Goal: Task Accomplishment & Management: Manage account settings

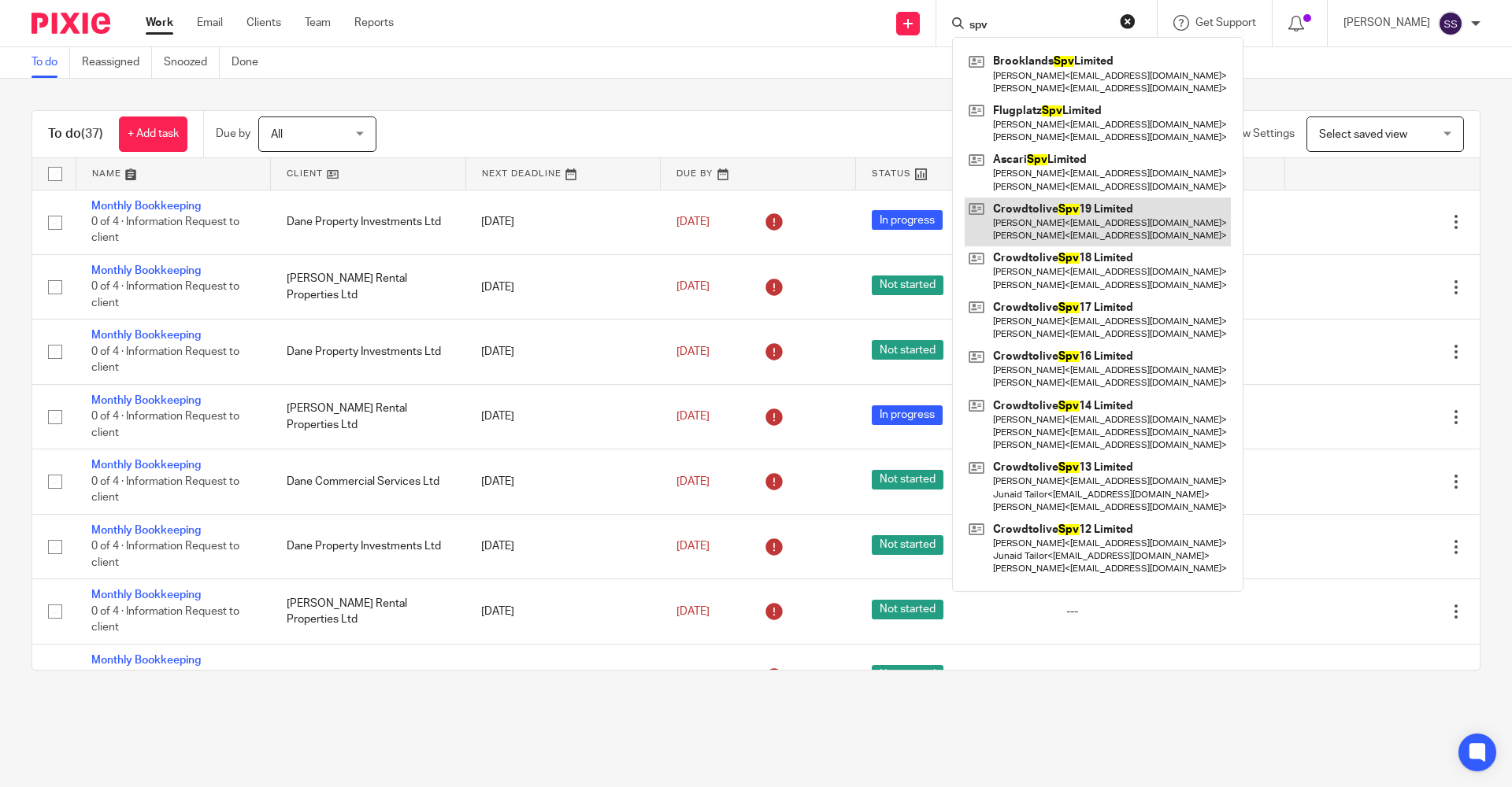
type input "spv"
click at [1027, 208] on link at bounding box center [1097, 222] width 266 height 49
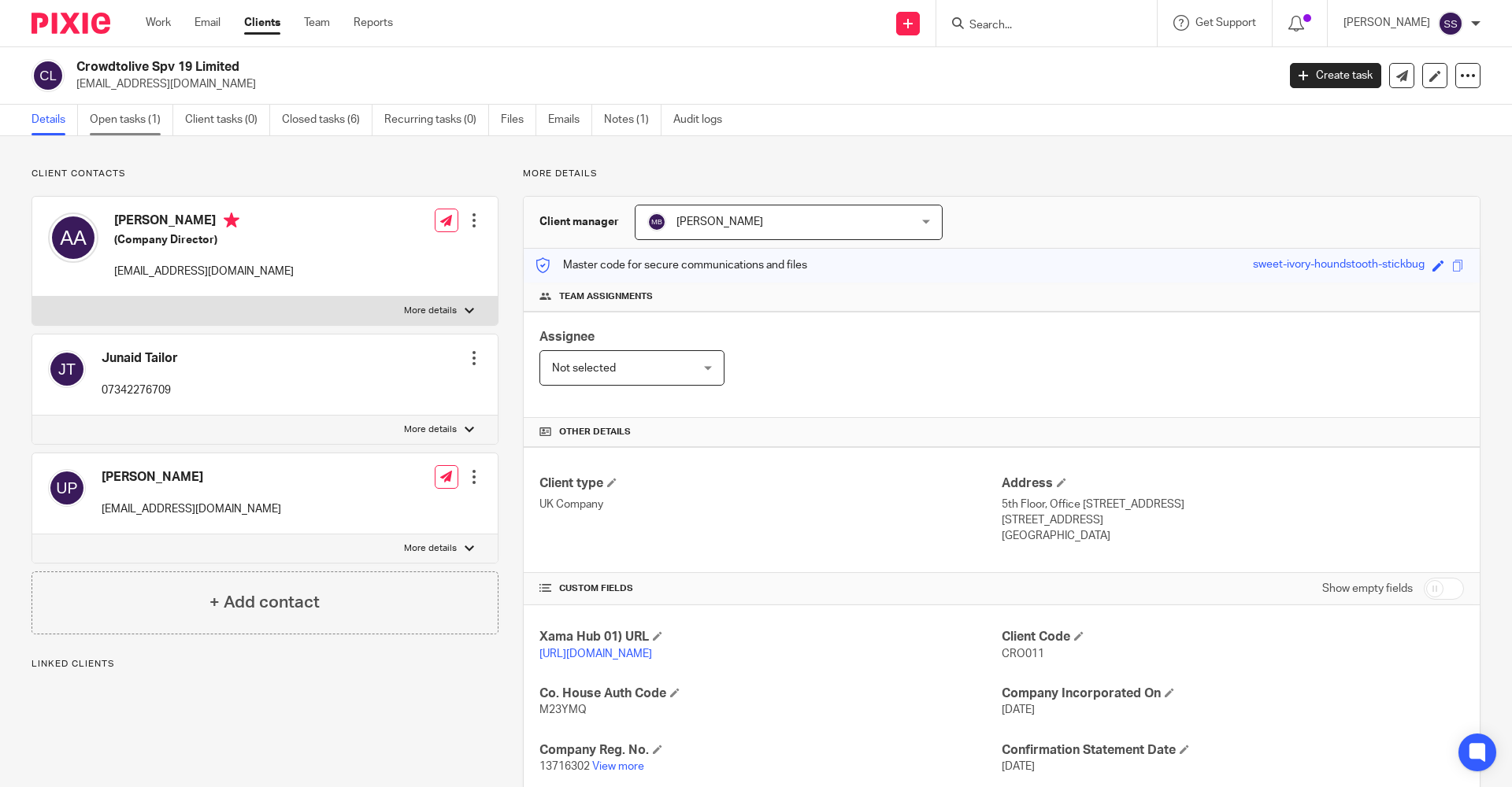
click at [149, 127] on link "Open tasks (1)" at bounding box center [131, 119] width 83 height 30
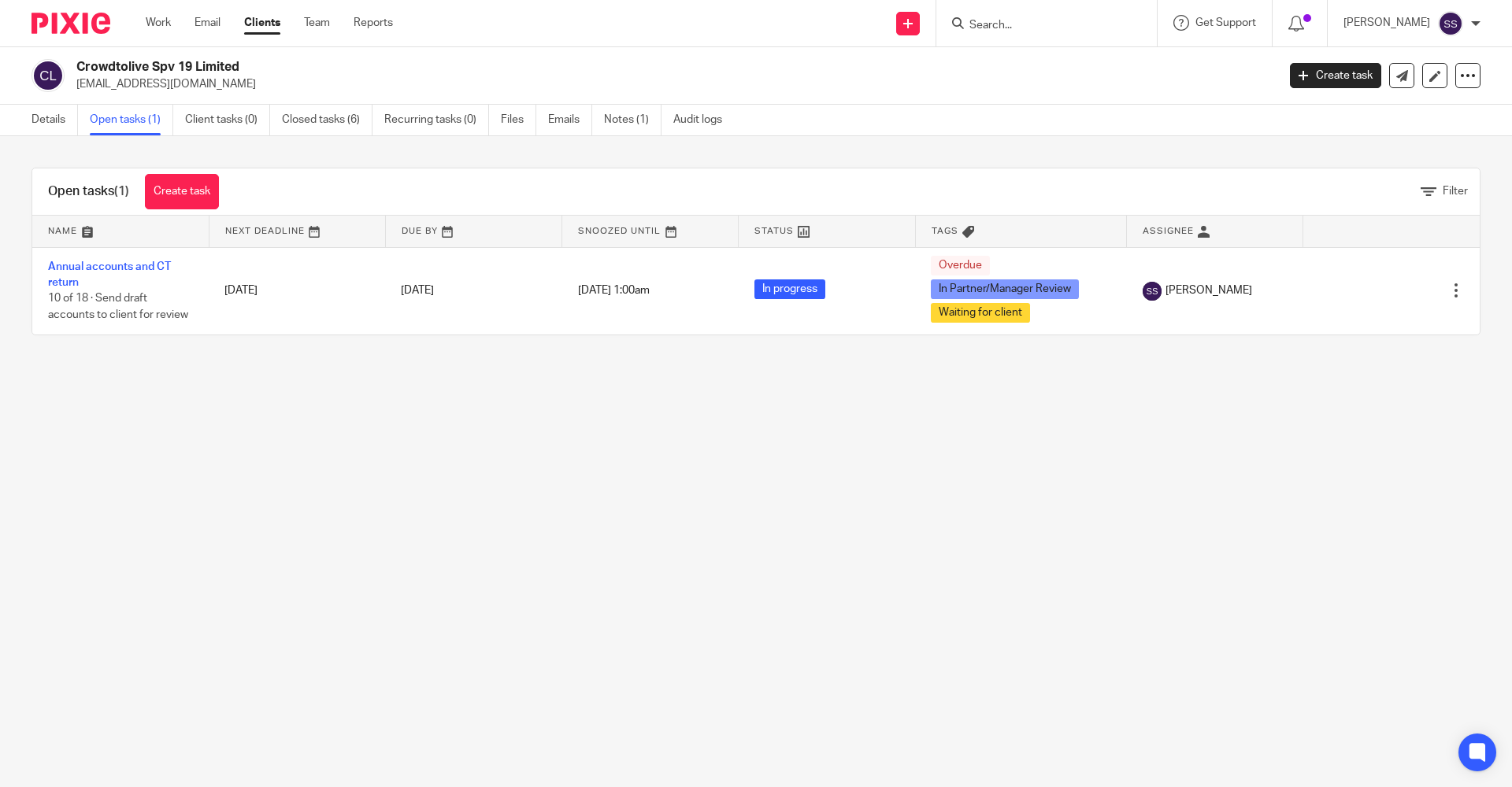
click at [921, 447] on main "Crowdtolive Spv 19 Limited aadham@crowdtolive.com Create task Update from Compa…" at bounding box center [756, 393] width 1512 height 787
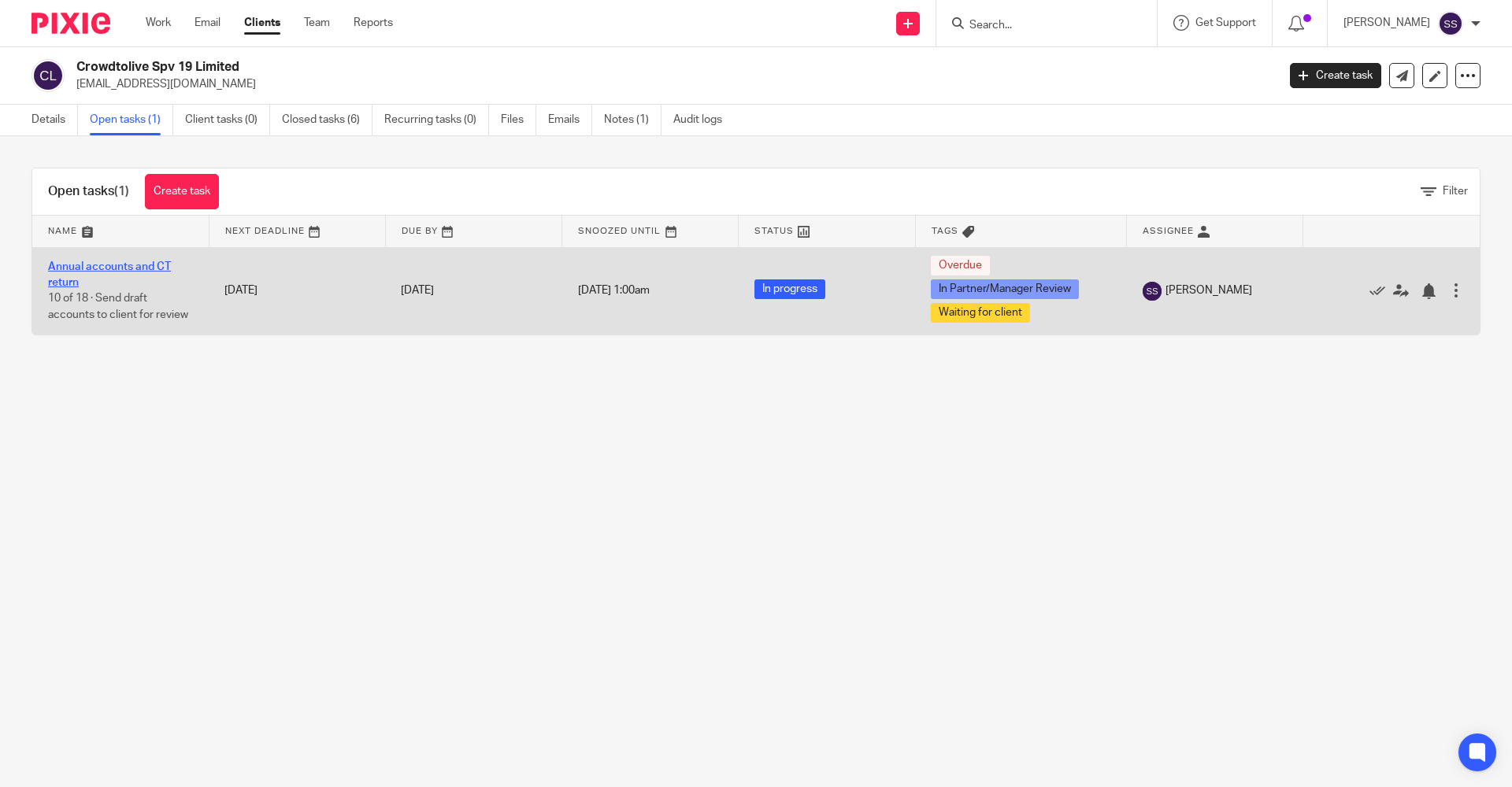
click at [65, 264] on link "Annual accounts and CT return" at bounding box center [109, 274] width 123 height 26
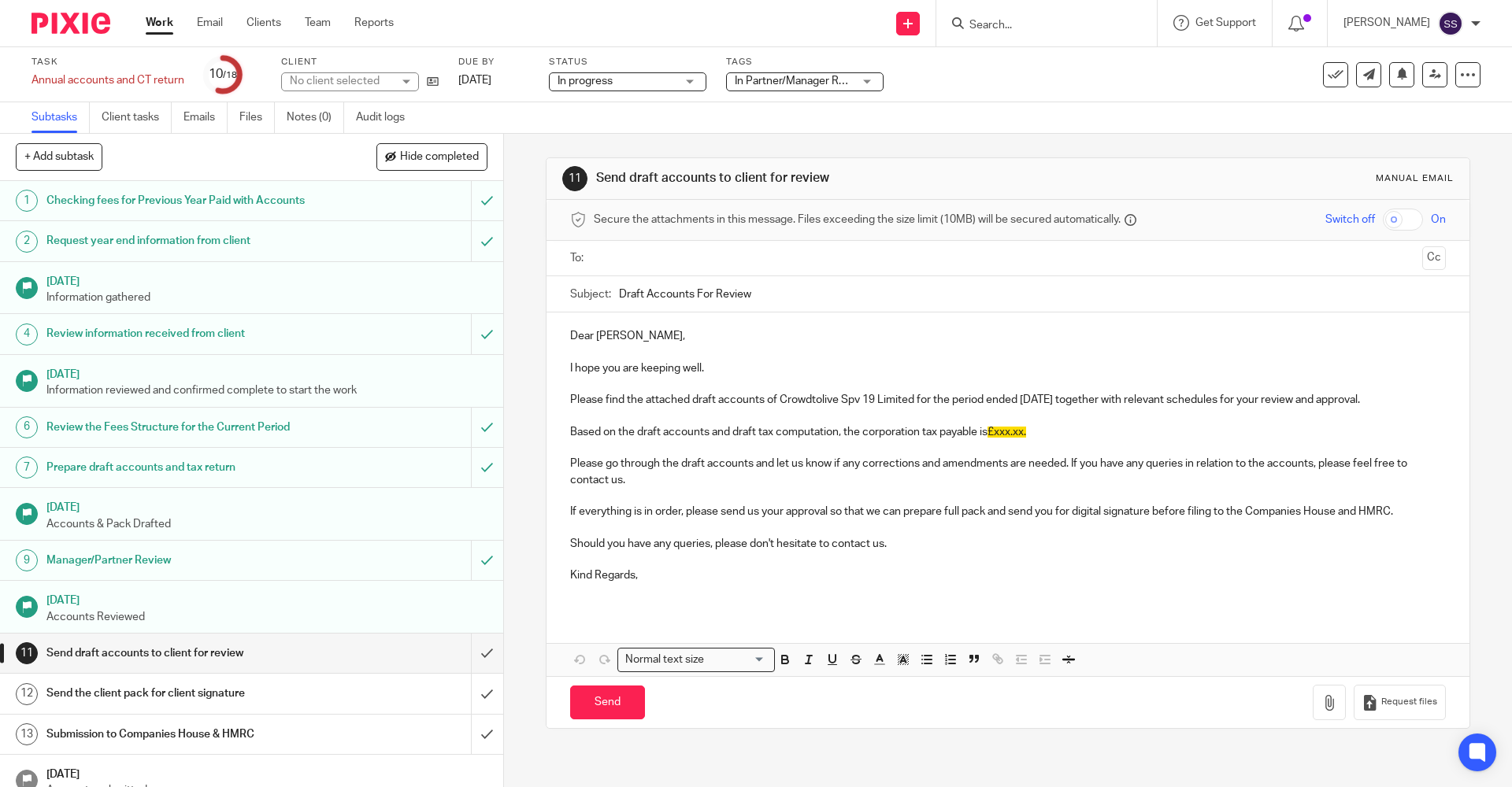
click at [768, 80] on span "In Partner/Manager Review + 1" at bounding box center [809, 81] width 149 height 11
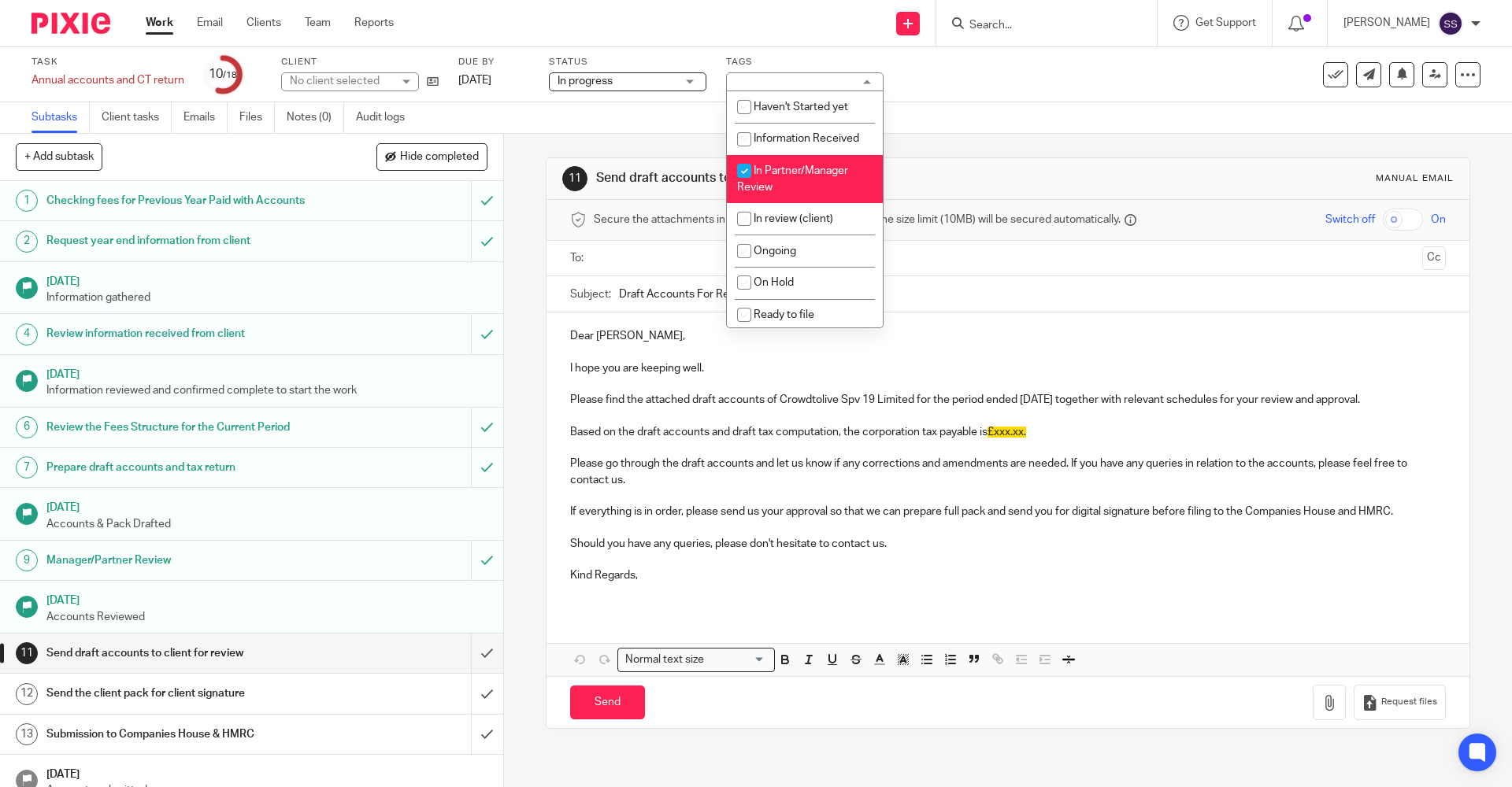
click at [758, 180] on input "checkbox" at bounding box center [744, 171] width 30 height 30
checkbox input "false"
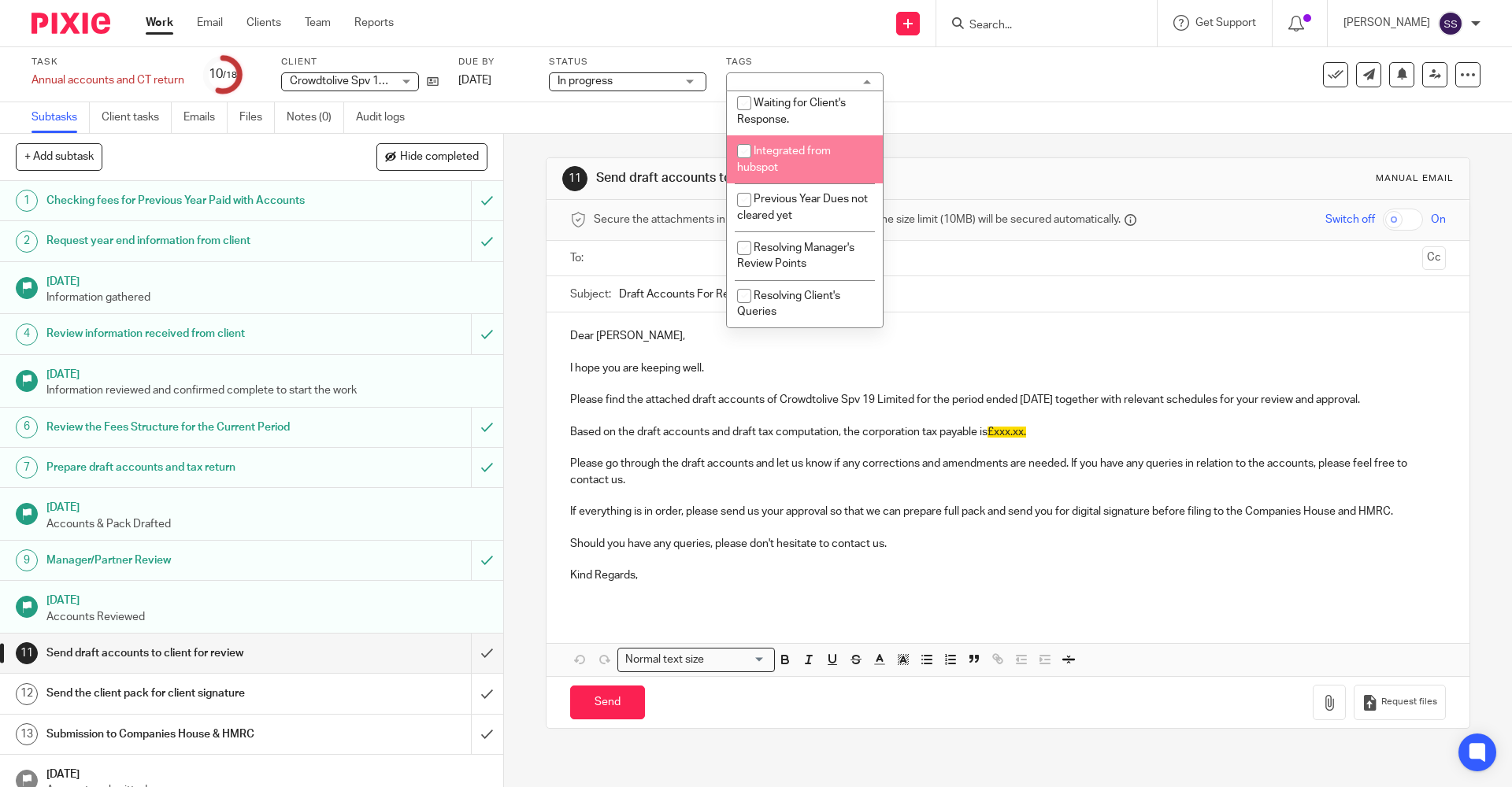
scroll to position [340, 0]
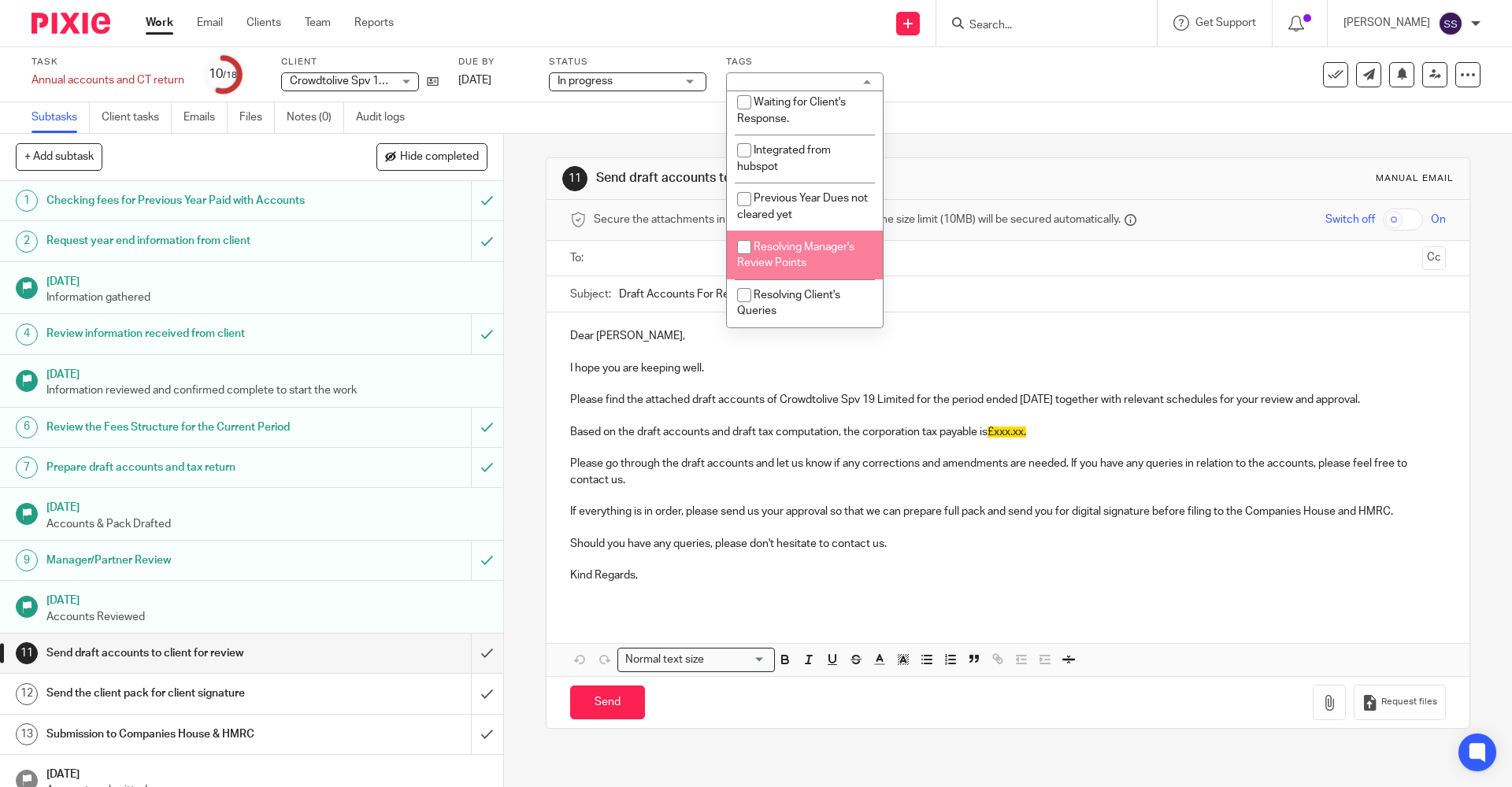
click at [797, 261] on span "Resolving Manager's Review Points" at bounding box center [796, 255] width 117 height 27
checkbox input "true"
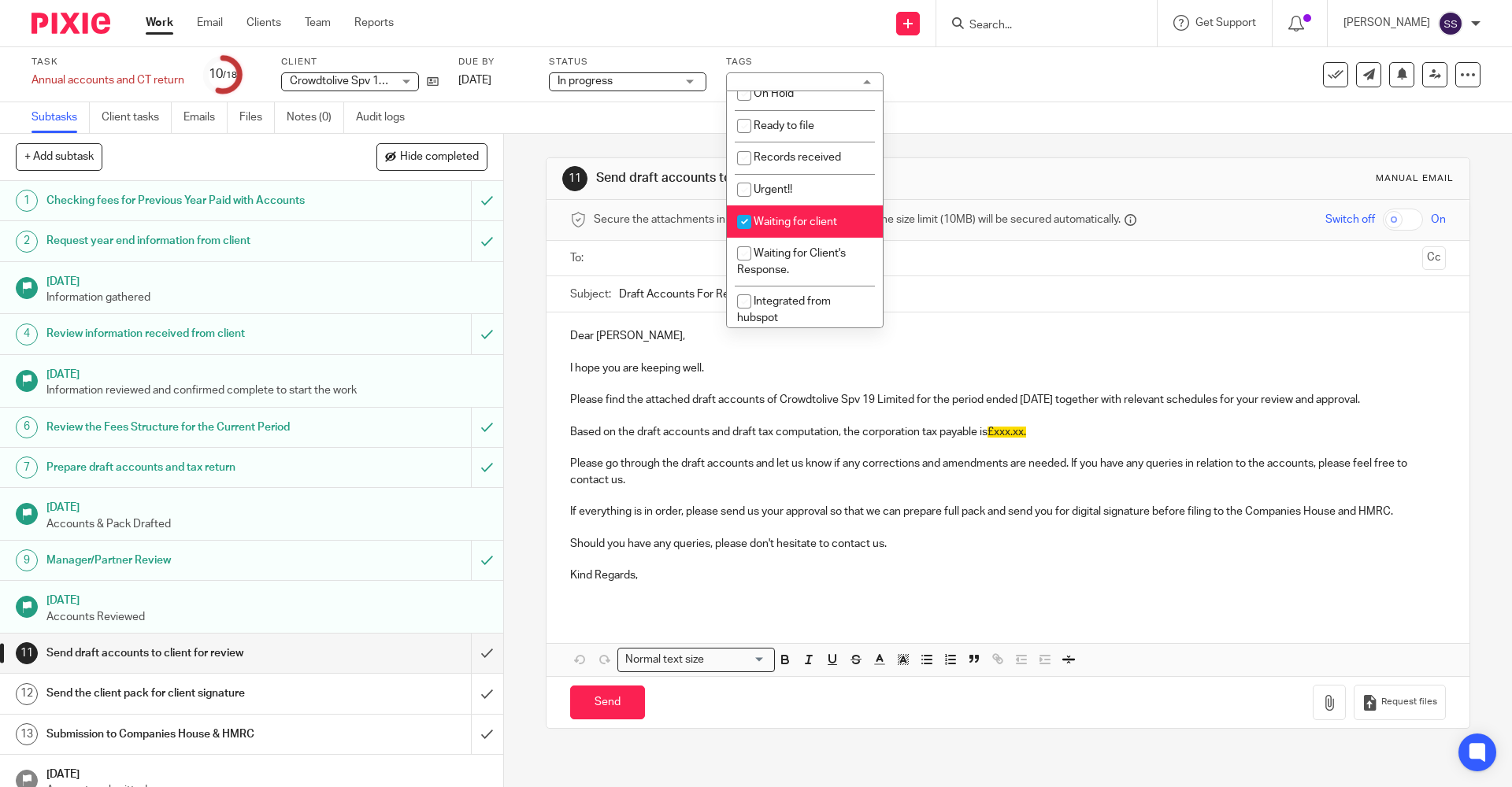
scroll to position [0, 0]
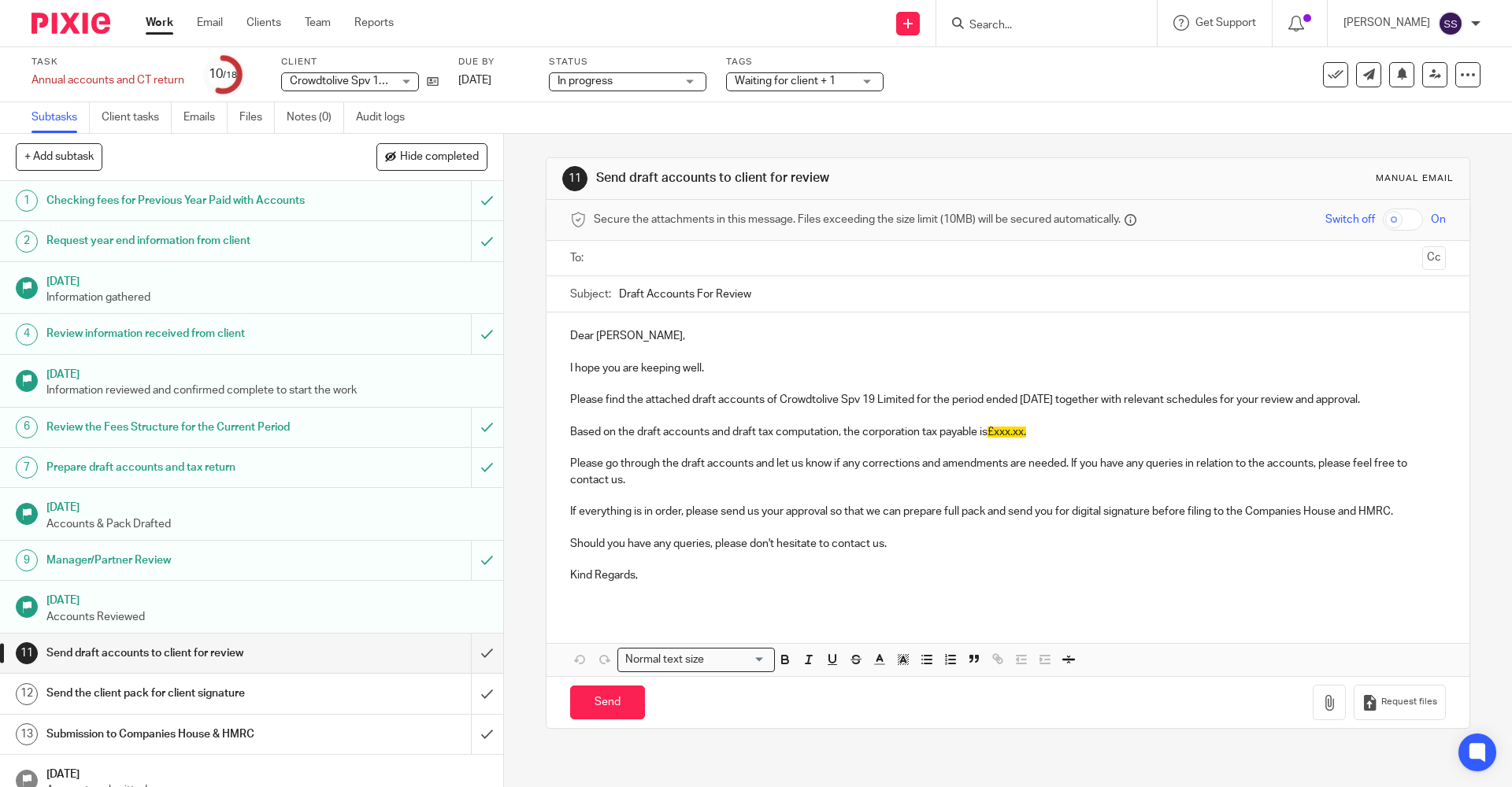
click at [996, 119] on div "Subtasks Client tasks Emails Files Notes (0) Audit logs" at bounding box center [756, 118] width 1512 height 31
click at [790, 82] on span "Waiting for client + 1" at bounding box center [785, 81] width 101 height 11
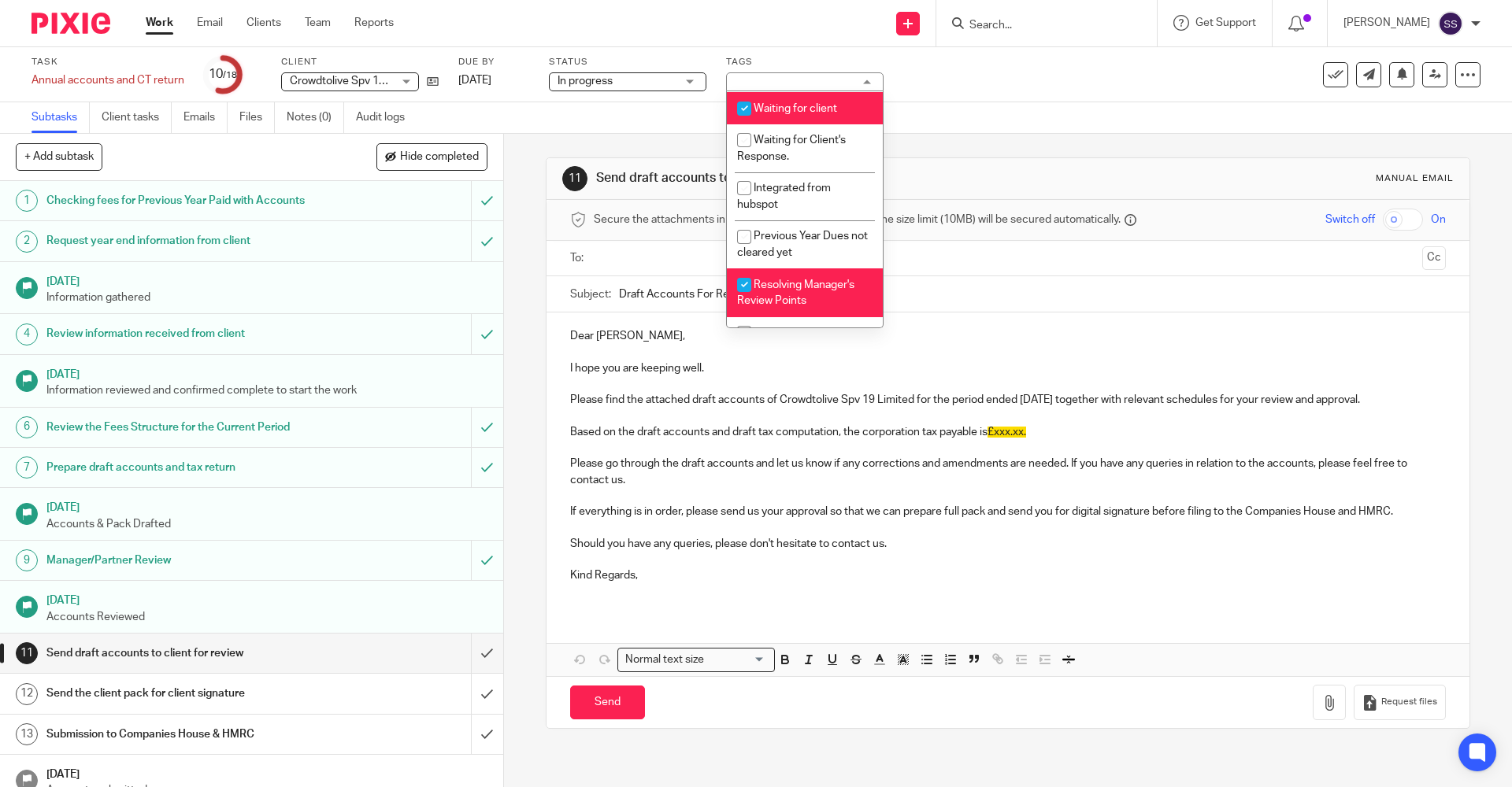
scroll to position [315, 0]
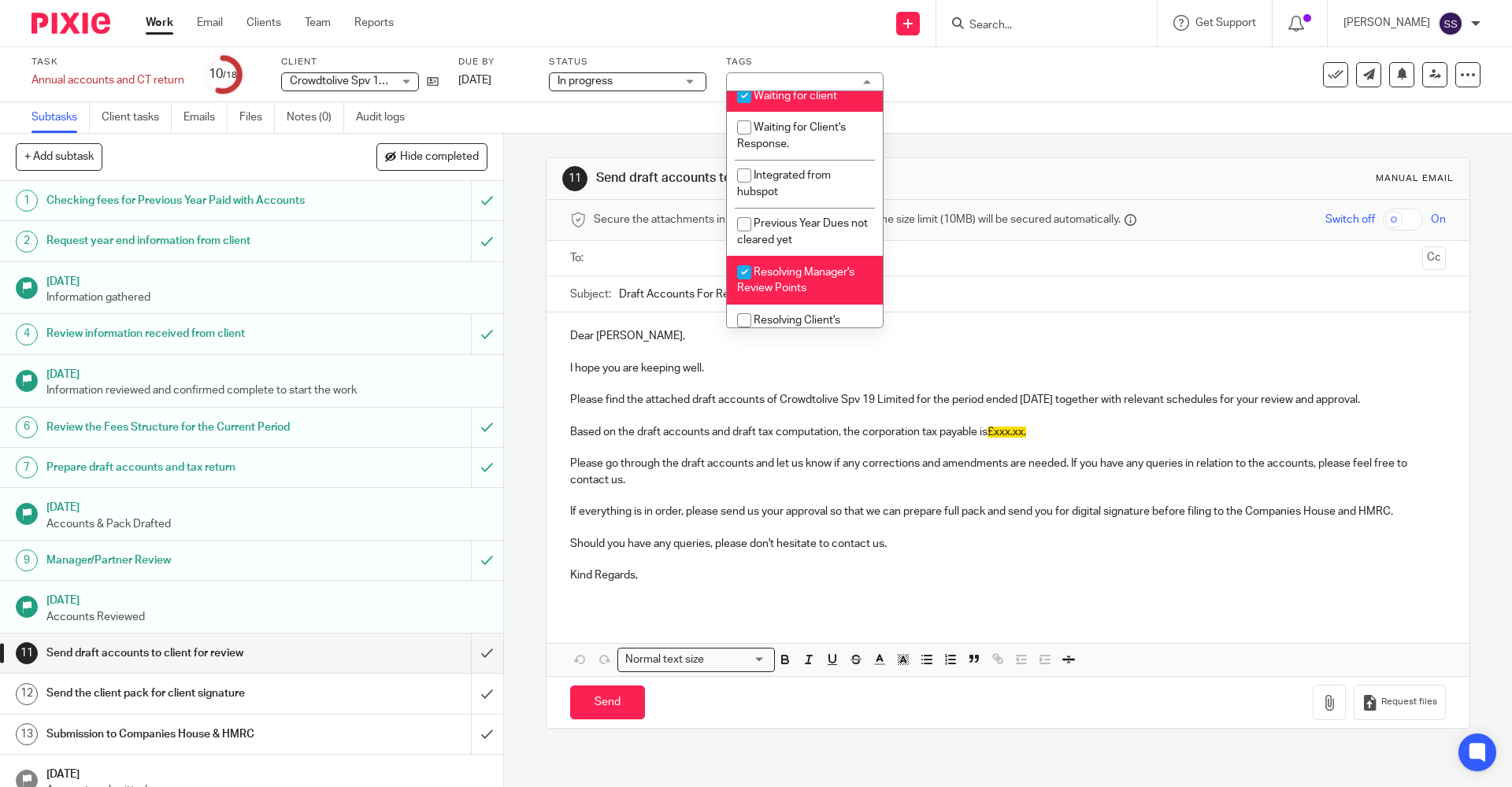
click at [790, 96] on span "Waiting for client" at bounding box center [795, 96] width 83 height 11
checkbox input "false"
click at [965, 119] on div "Subtasks Client tasks Emails Files Notes (0) Audit logs" at bounding box center [756, 118] width 1512 height 31
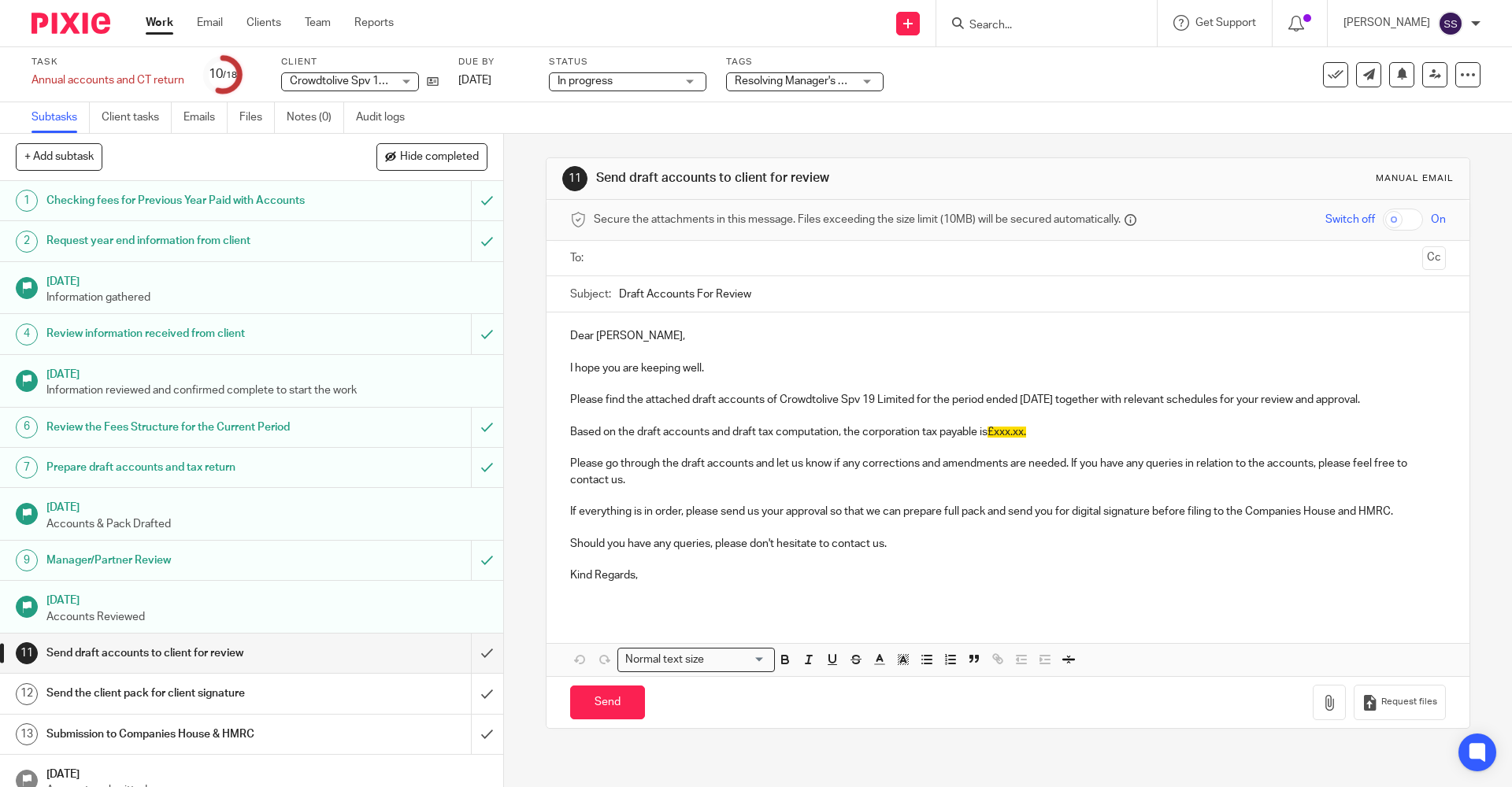
click at [622, 77] on span "In progress" at bounding box center [616, 82] width 118 height 16
click at [868, 145] on div "11 Send draft accounts to client for review Manual email Secure the attachments…" at bounding box center [1007, 443] width 923 height 619
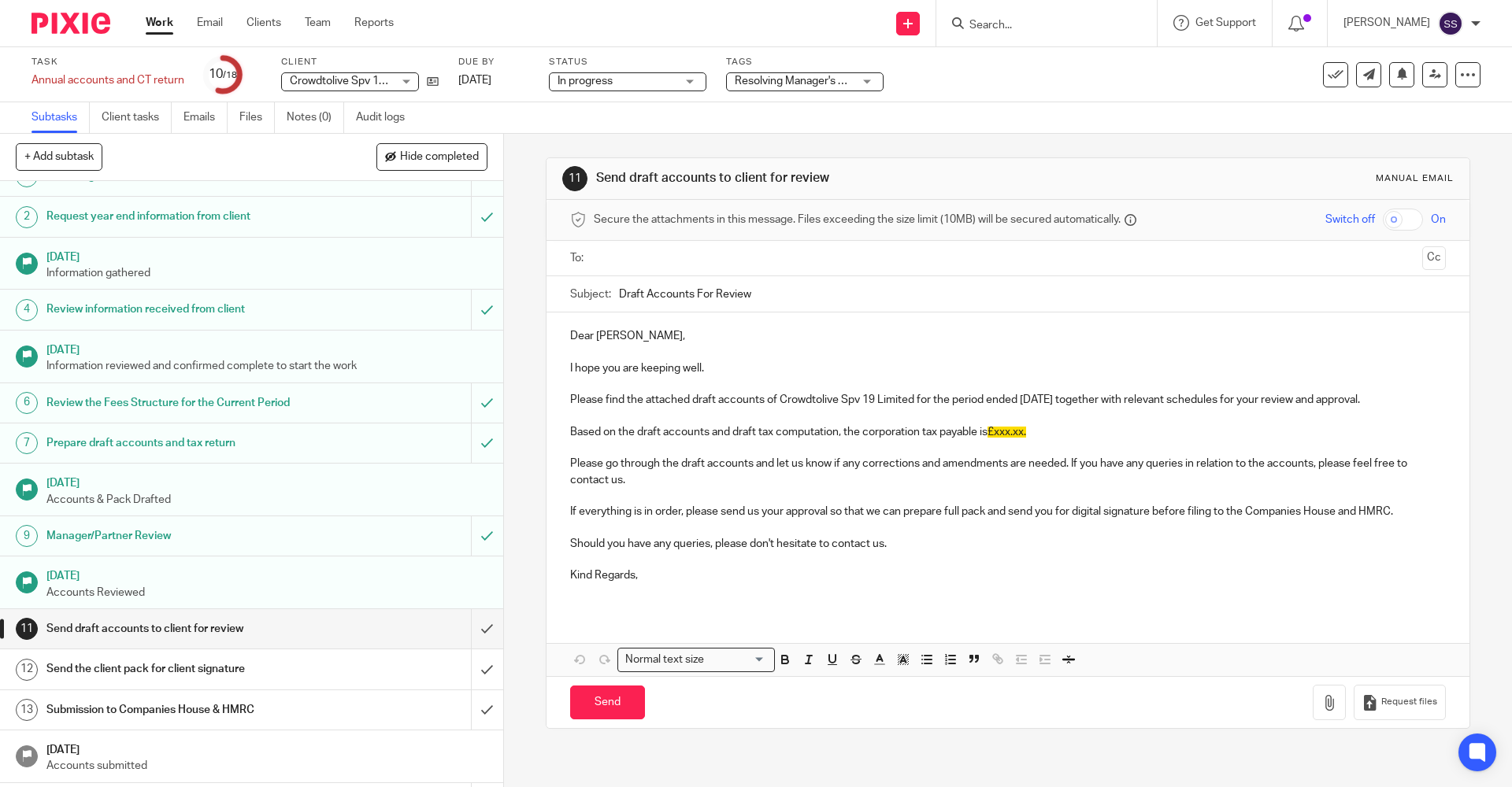
scroll to position [0, 0]
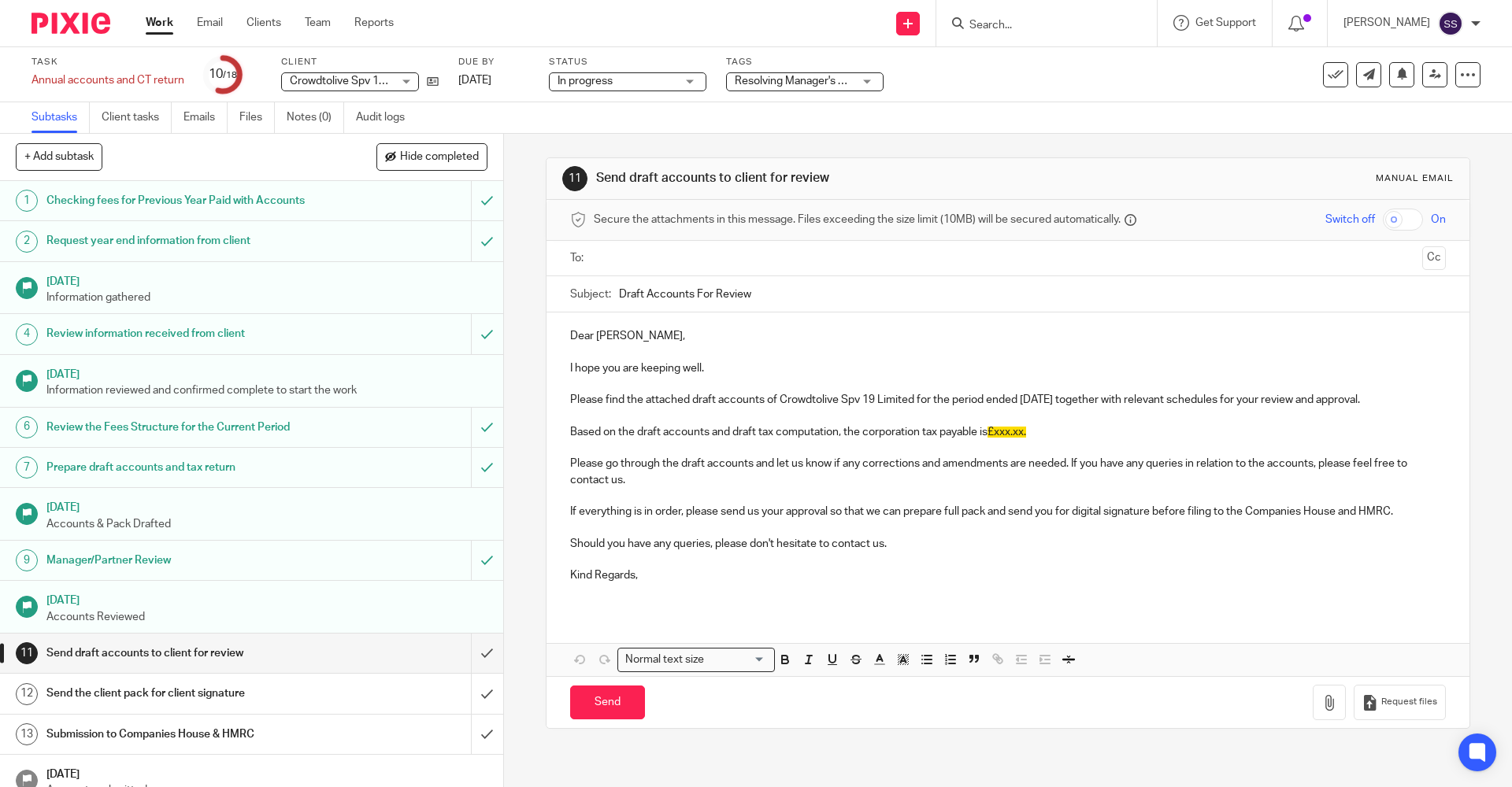
click at [159, 22] on link "Work" at bounding box center [159, 22] width 27 height 16
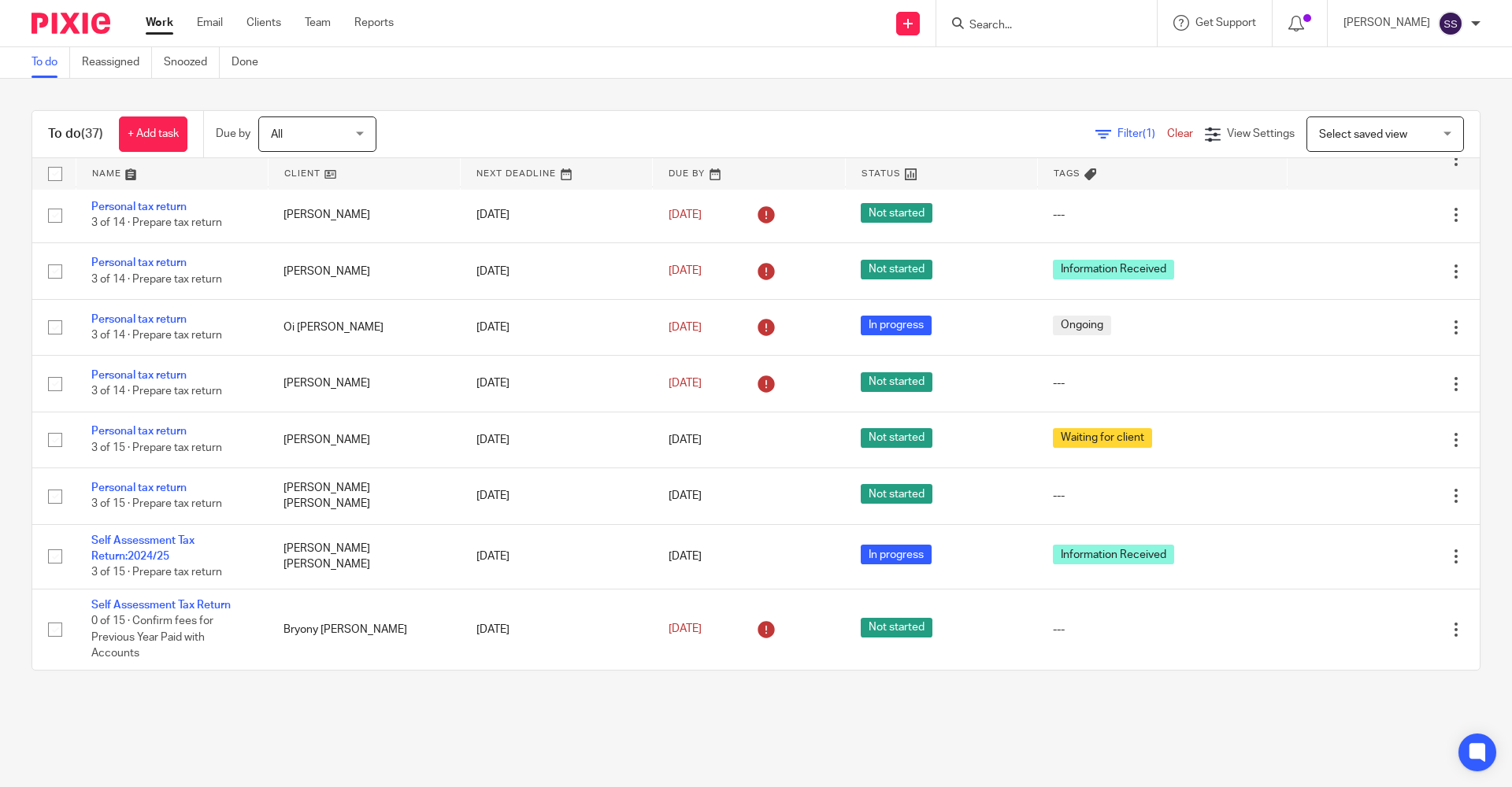
scroll to position [1953, 0]
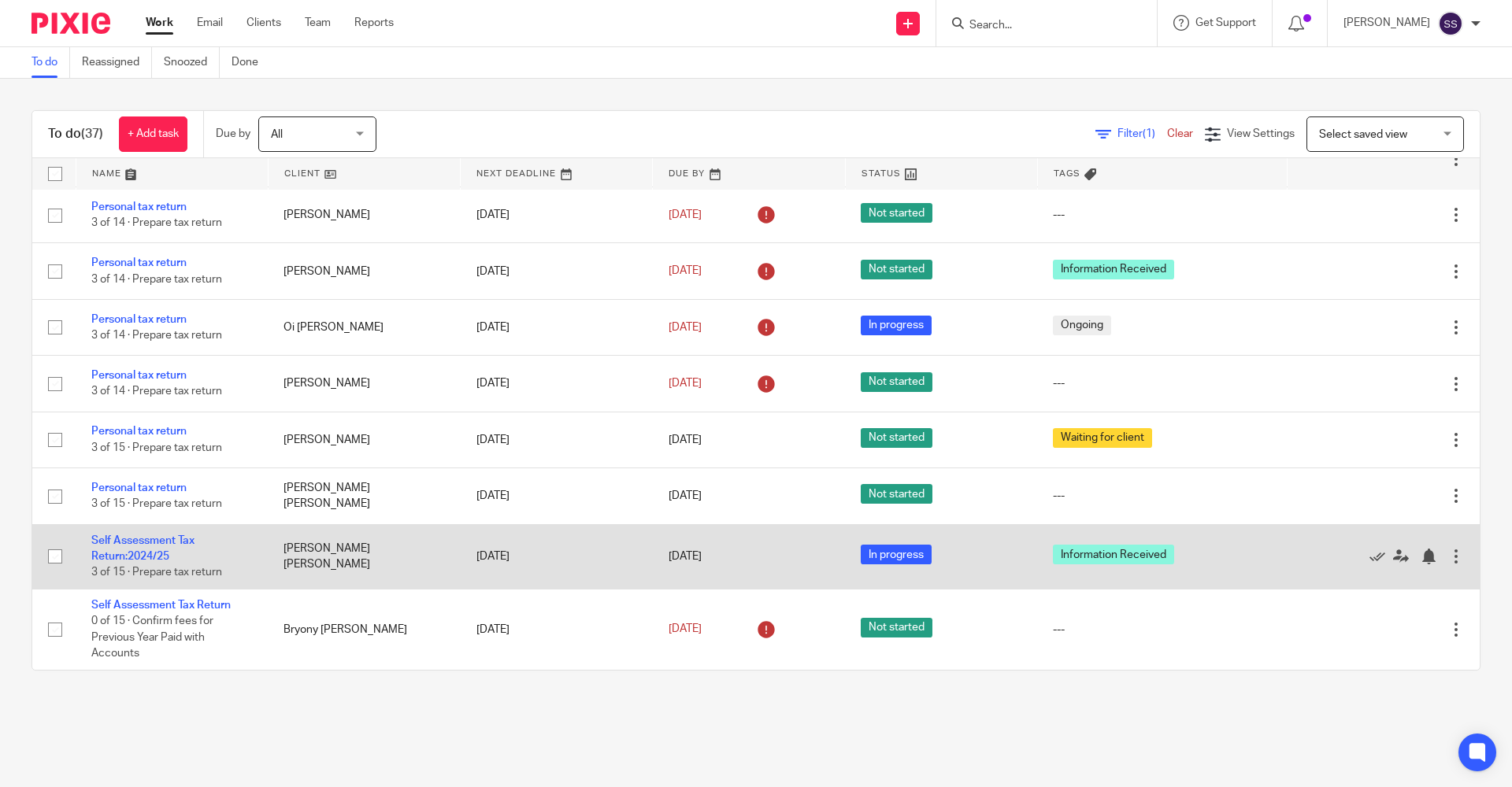
click at [136, 588] on td "Self Assessment Tax Return:2024/25 3 of 15 · Prepare tax return" at bounding box center [171, 556] width 192 height 64
click at [149, 588] on td "Self Assessment Tax Return:2024/25 3 of 15 · Prepare tax return" at bounding box center [171, 556] width 192 height 64
click at [149, 562] on link "Self Assessment Tax Return:2024/25" at bounding box center [143, 548] width 103 height 26
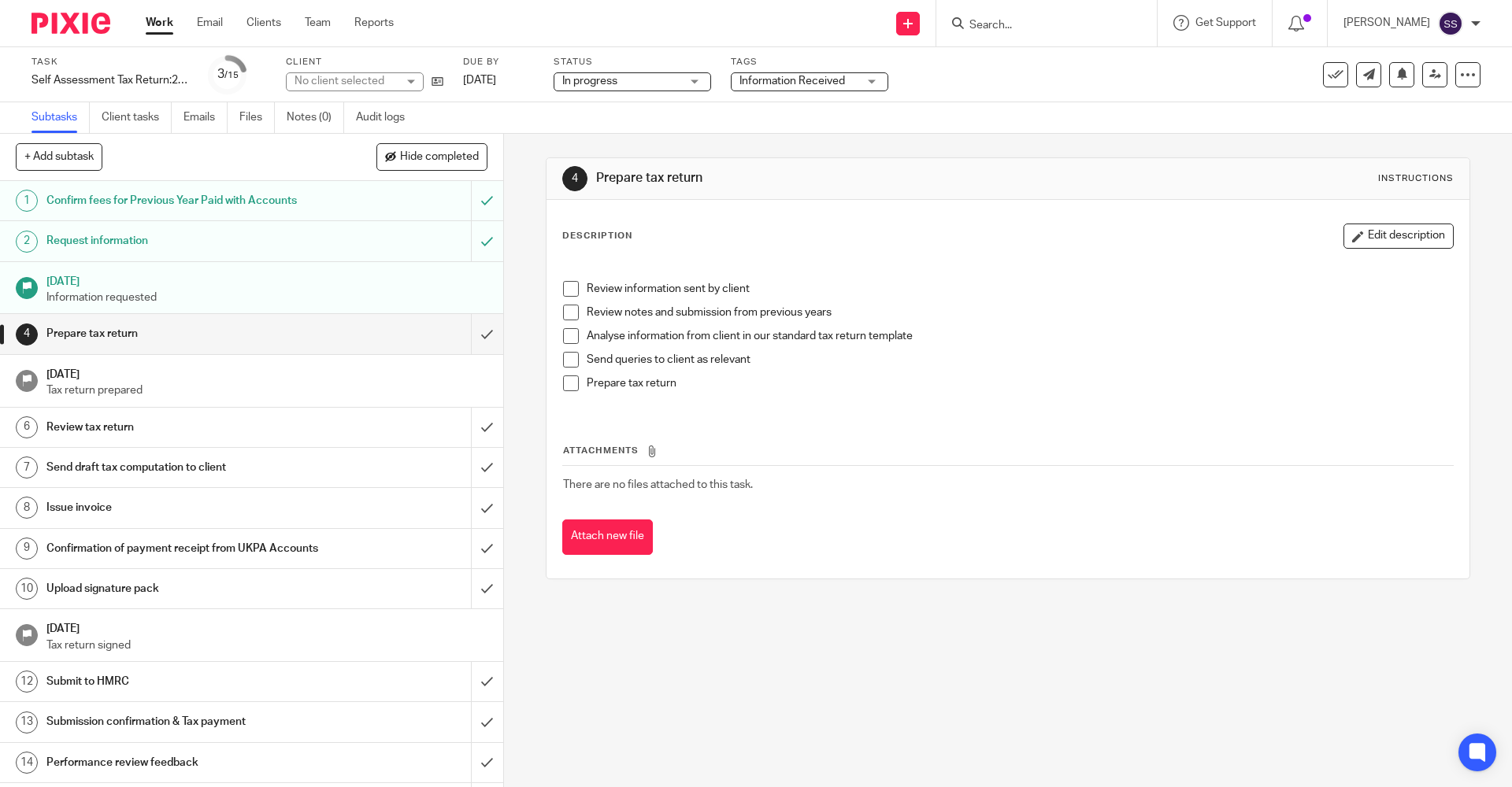
click at [749, 88] on span "Information Received" at bounding box center [798, 82] width 118 height 16
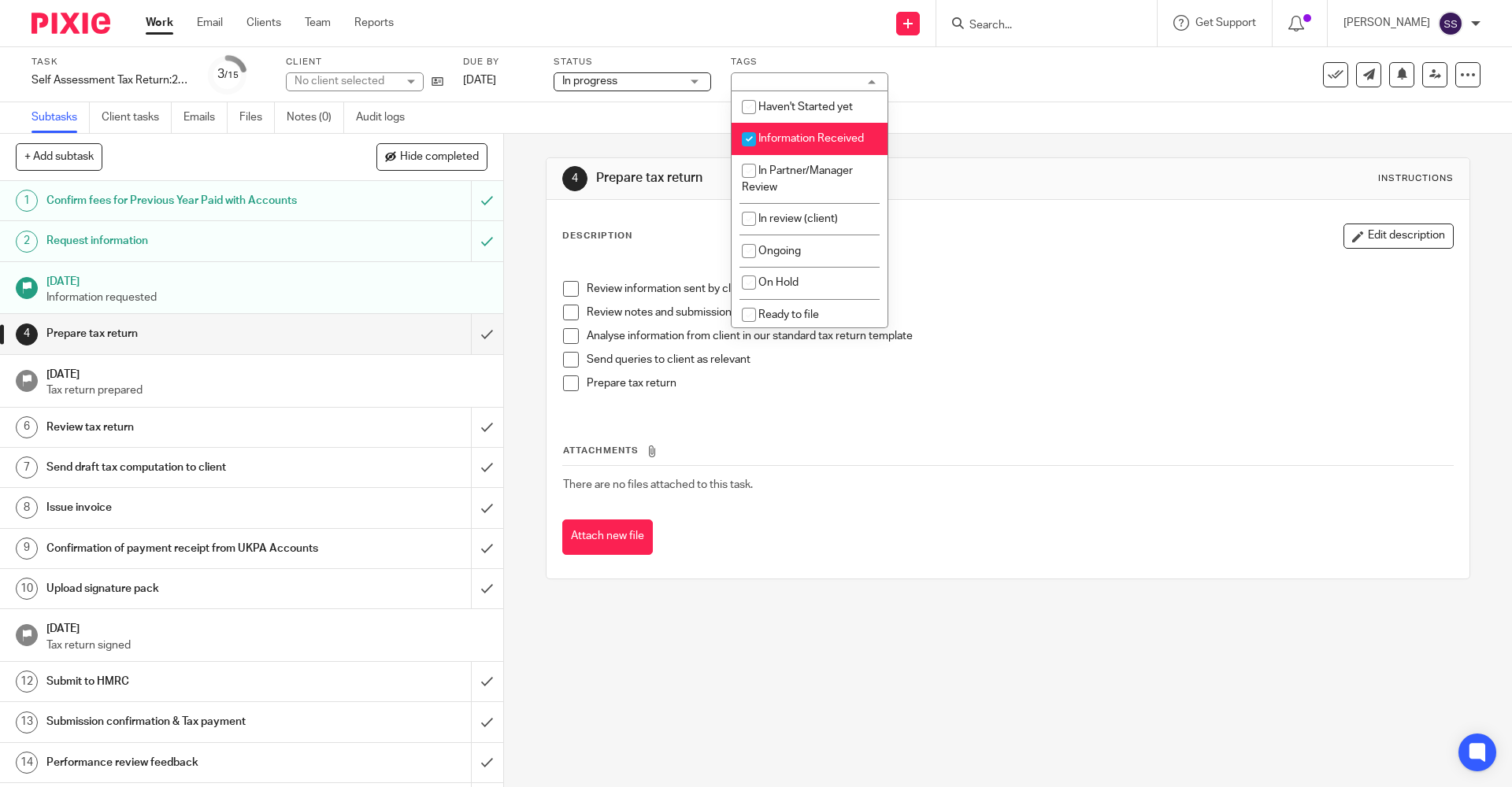
click at [772, 148] on li "Information Received" at bounding box center [809, 138] width 156 height 32
checkbox input "false"
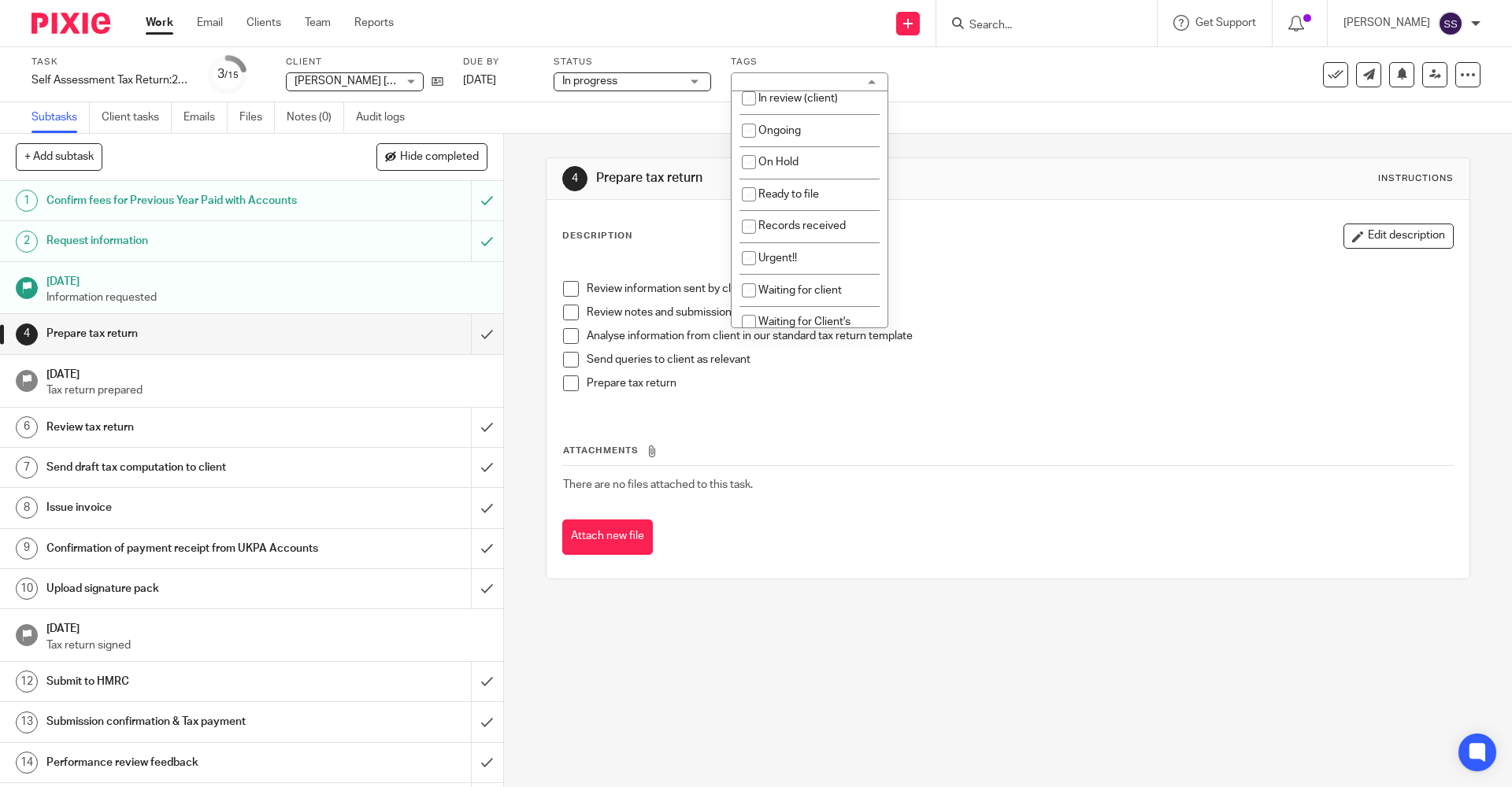
scroll to position [104, 0]
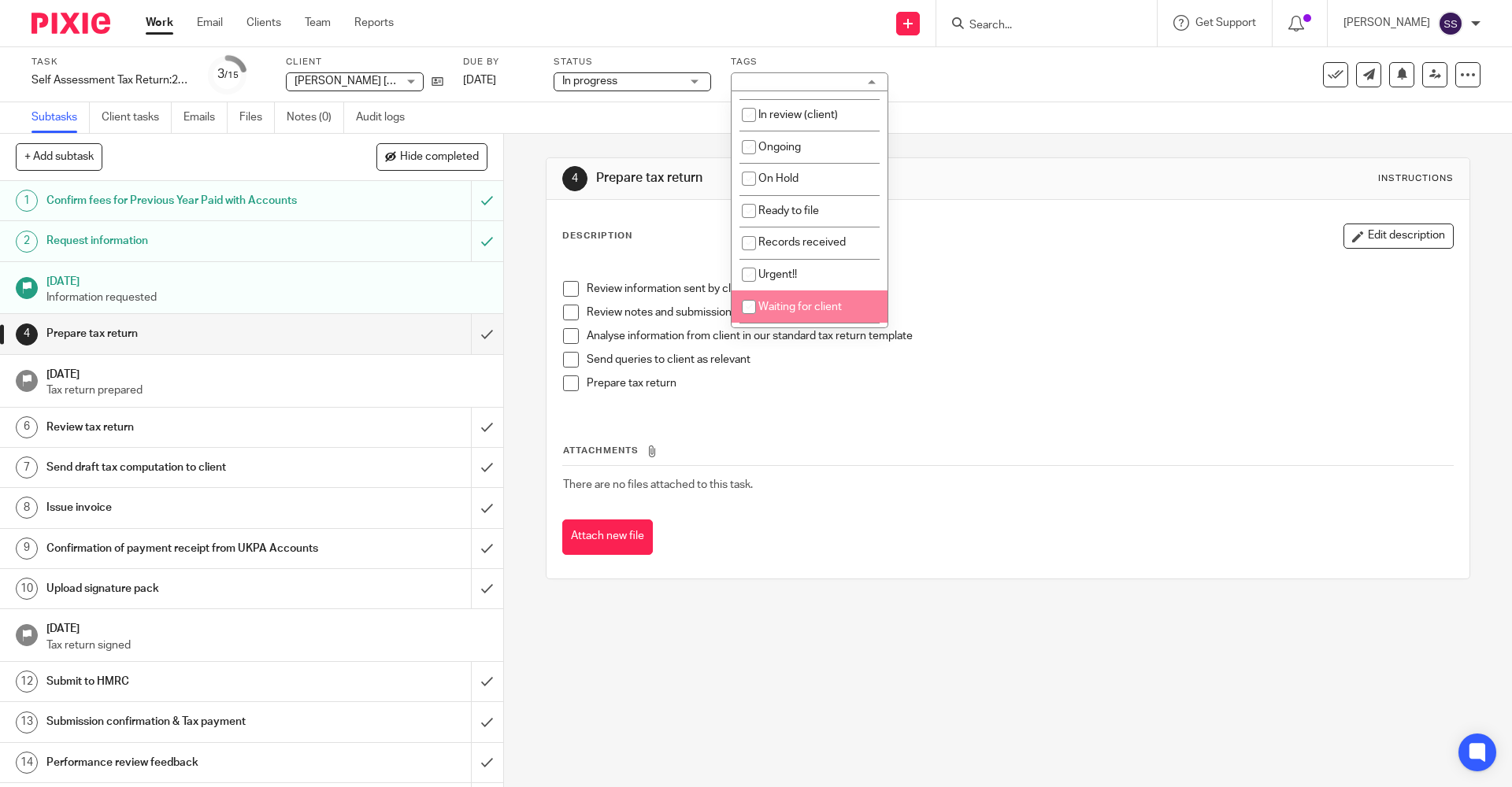
click at [810, 307] on span "Waiting for client" at bounding box center [800, 307] width 83 height 11
checkbox input "true"
click at [924, 174] on h1 "Prepare tax return" at bounding box center [819, 178] width 446 height 16
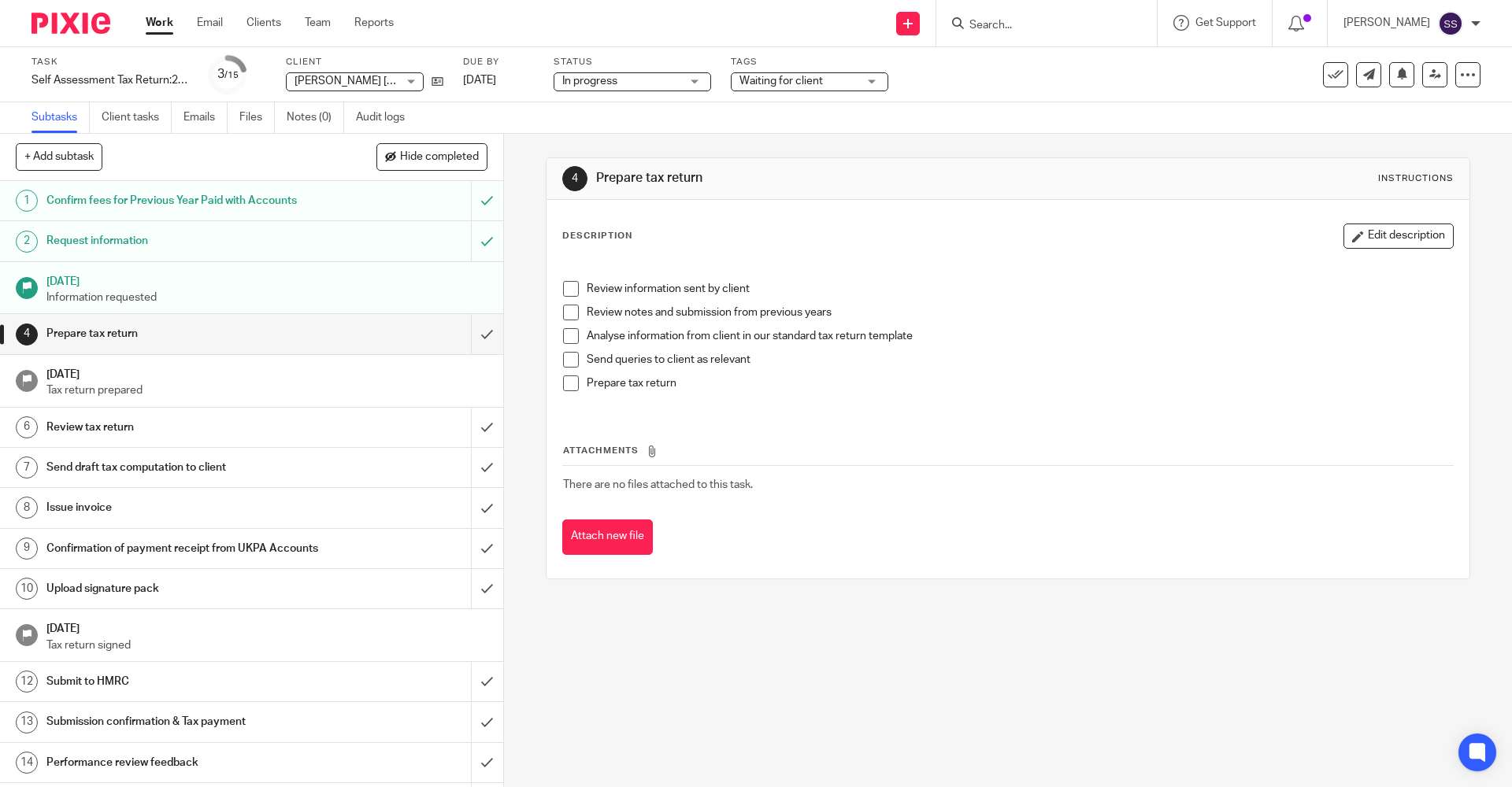
click at [166, 28] on link "Work" at bounding box center [159, 22] width 27 height 16
